Goal: Answer question/provide support

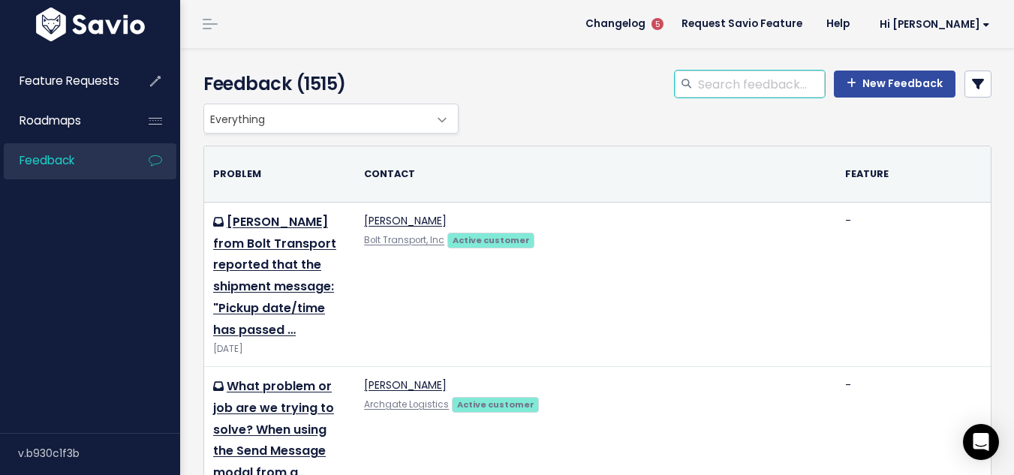
click at [720, 90] on input "search" at bounding box center [760, 84] width 128 height 27
type input "net terms"
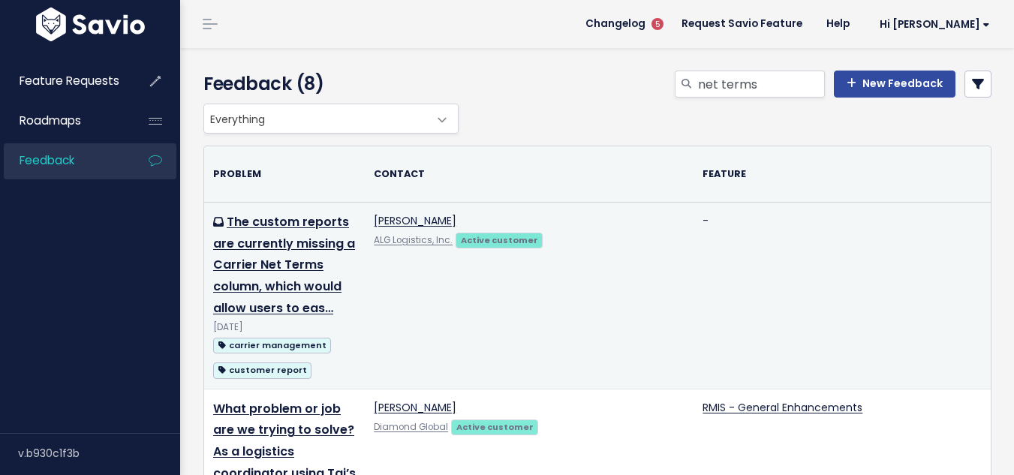
click at [266, 277] on td "The custom reports are currently missing a Carrier Net Terms column, which woul…" at bounding box center [284, 295] width 161 height 187
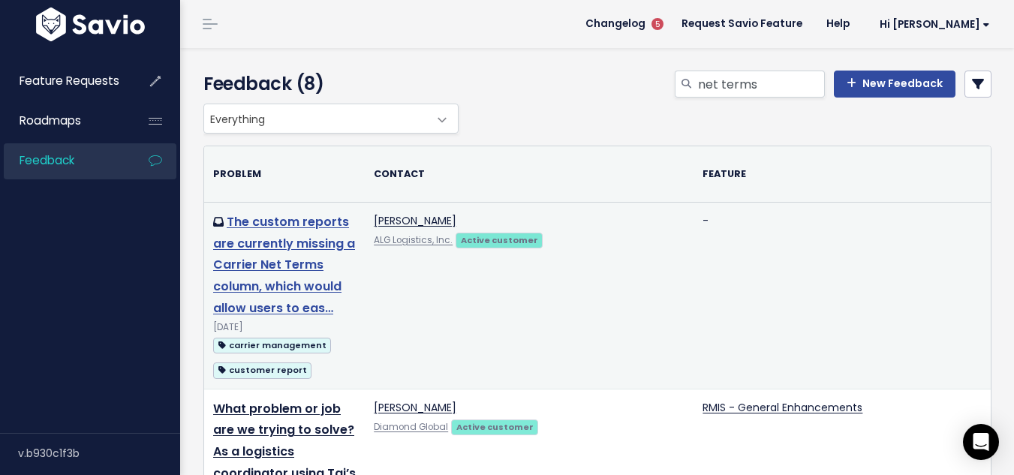
click at [257, 260] on link "The custom reports are currently missing a Carrier Net Terms column, which woul…" at bounding box center [284, 265] width 142 height 104
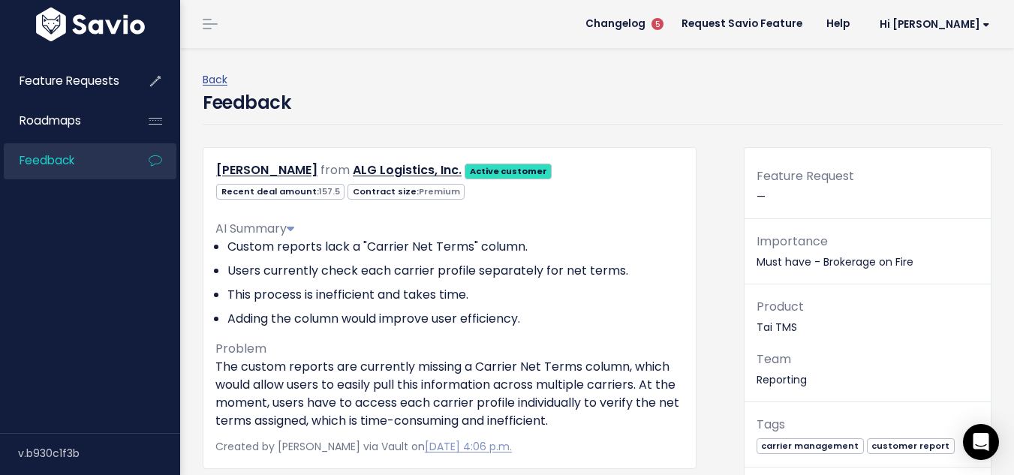
scroll to position [277, 0]
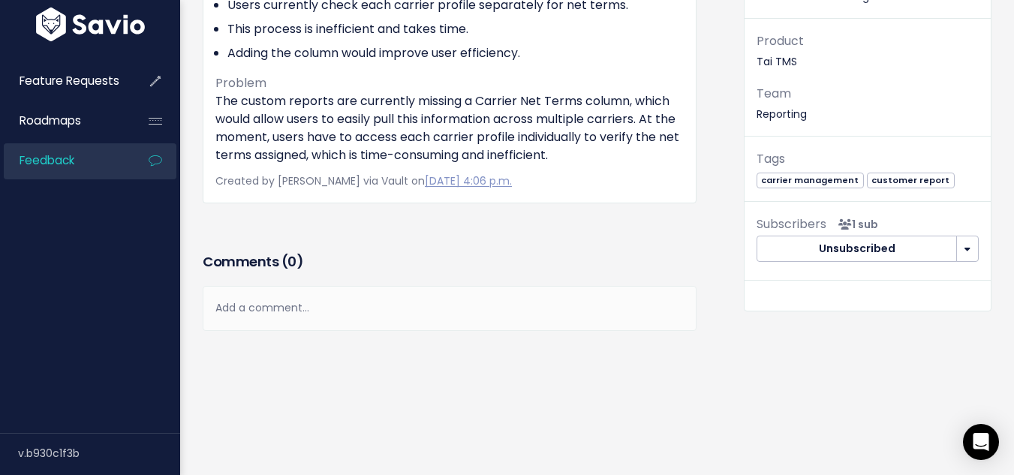
click at [299, 289] on div "Add a comment..." at bounding box center [450, 308] width 494 height 44
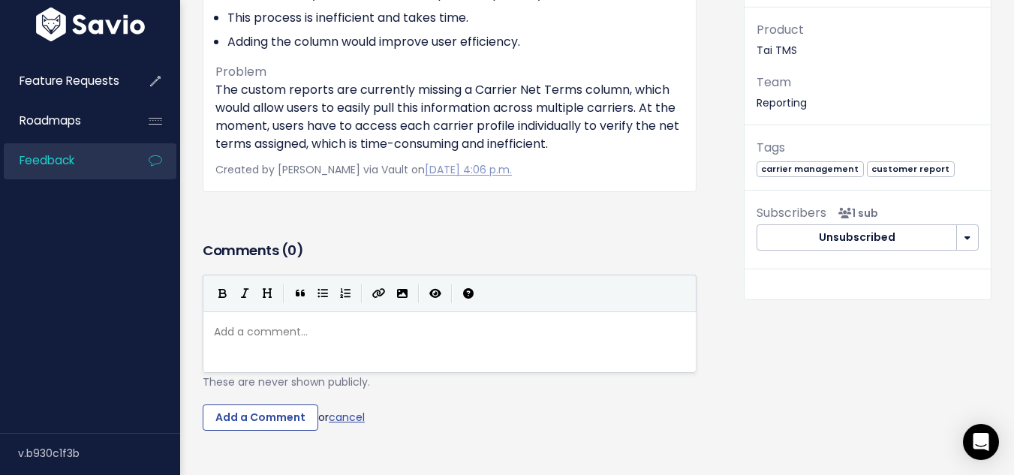
click at [457, 229] on div "[PERSON_NAME] from ALG Logistics, Inc. Active customer 157.5 Premium" at bounding box center [449, 53] width 516 height 367
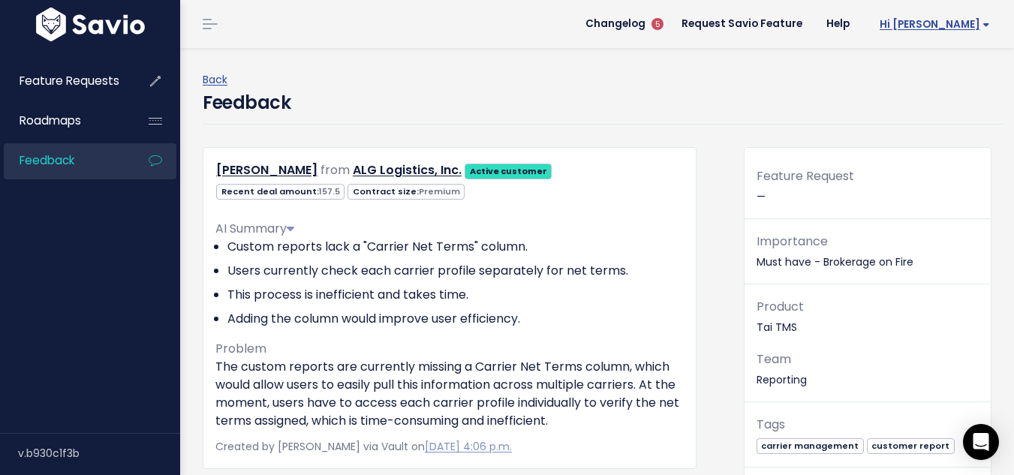
click at [944, 30] on span "Hi [PERSON_NAME]" at bounding box center [935, 24] width 110 height 11
